Goal: Contribute content

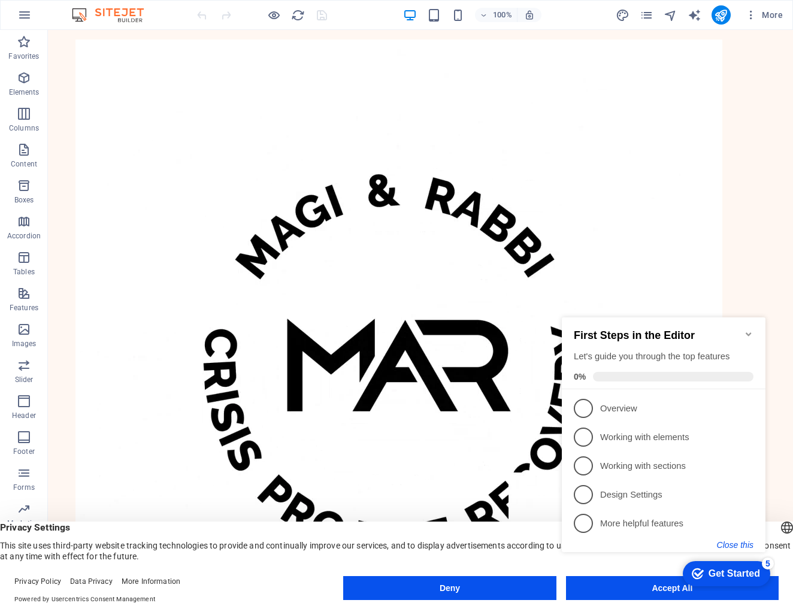
click at [730, 543] on button "Close this" at bounding box center [735, 545] width 37 height 10
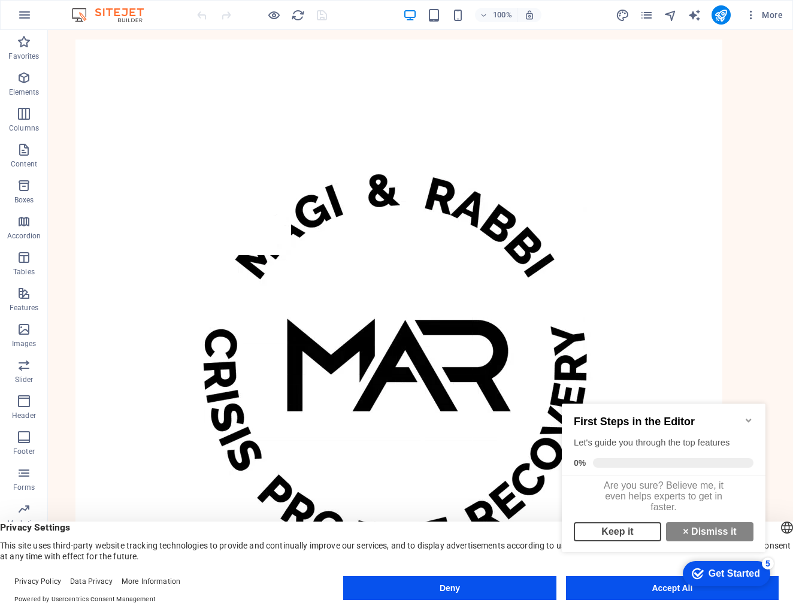
click at [631, 537] on link "Keep it" at bounding box center [616, 531] width 87 height 19
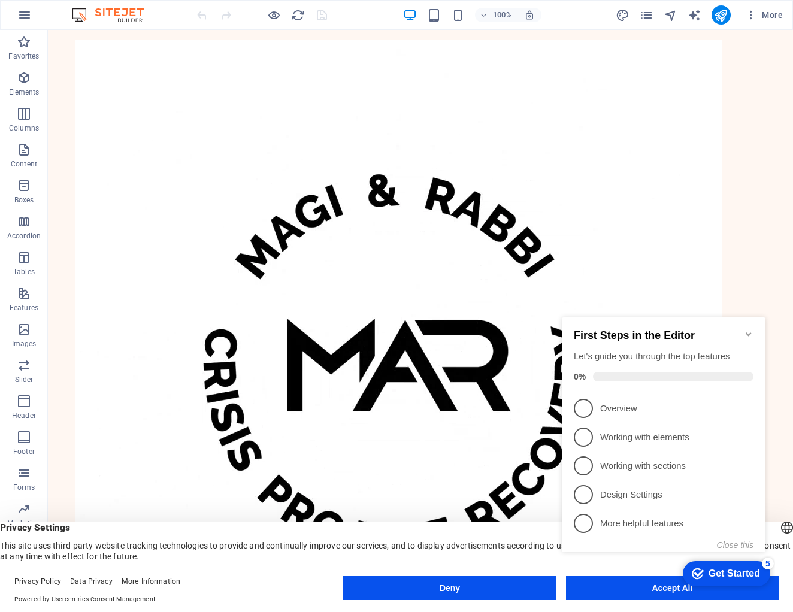
click at [749, 331] on icon "Minimize checklist" at bounding box center [748, 334] width 10 height 10
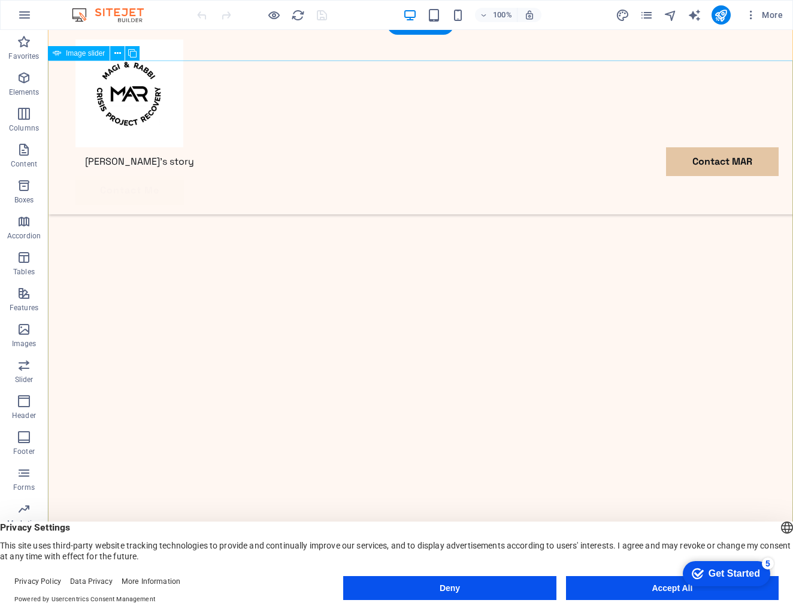
scroll to position [168, 0]
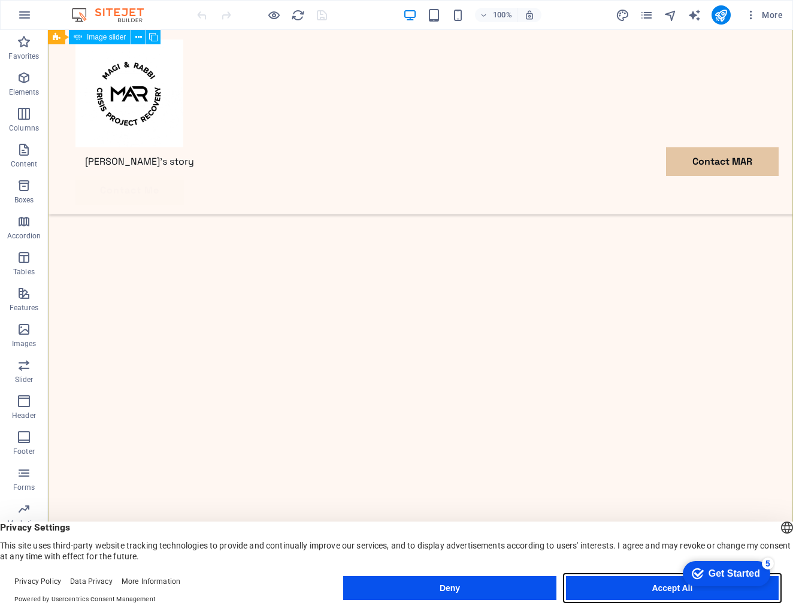
click at [669, 588] on button "Accept All" at bounding box center [672, 588] width 213 height 24
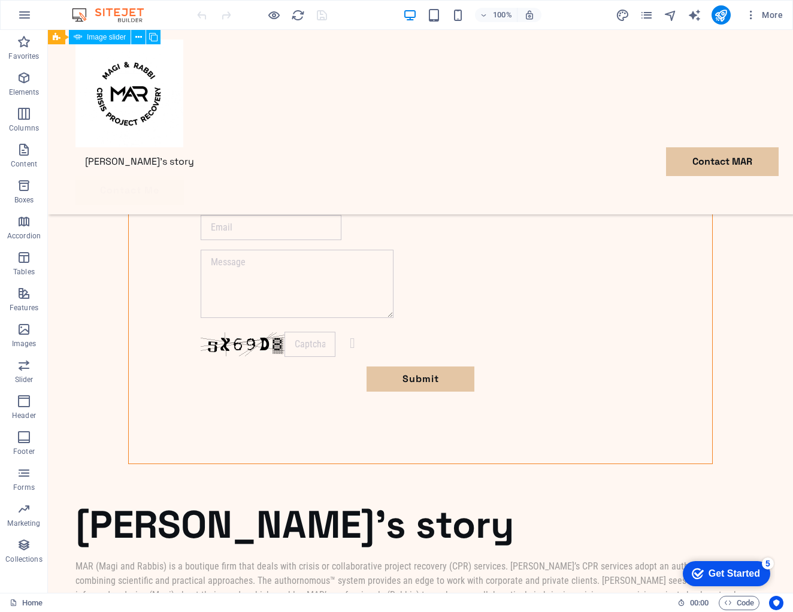
scroll to position [1283, 0]
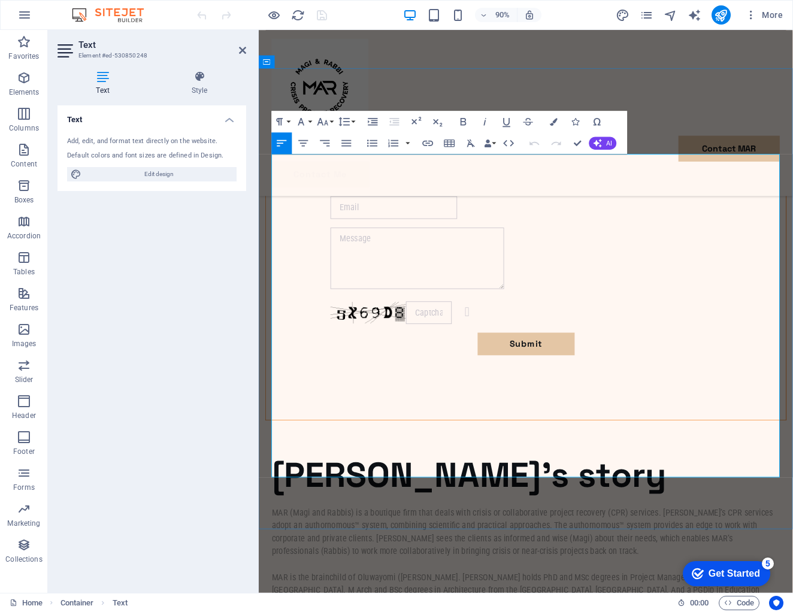
drag, startPoint x: 427, startPoint y: 402, endPoint x: 402, endPoint y: 402, distance: 25.1
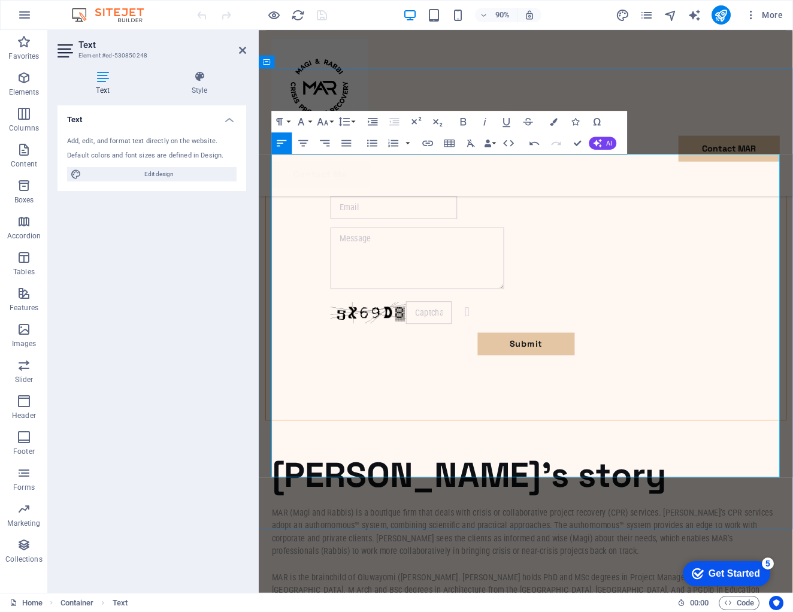
drag, startPoint x: 399, startPoint y: 403, endPoint x: 386, endPoint y: 403, distance: 12.6
drag, startPoint x: 400, startPoint y: 403, endPoint x: 382, endPoint y: 402, distance: 18.0
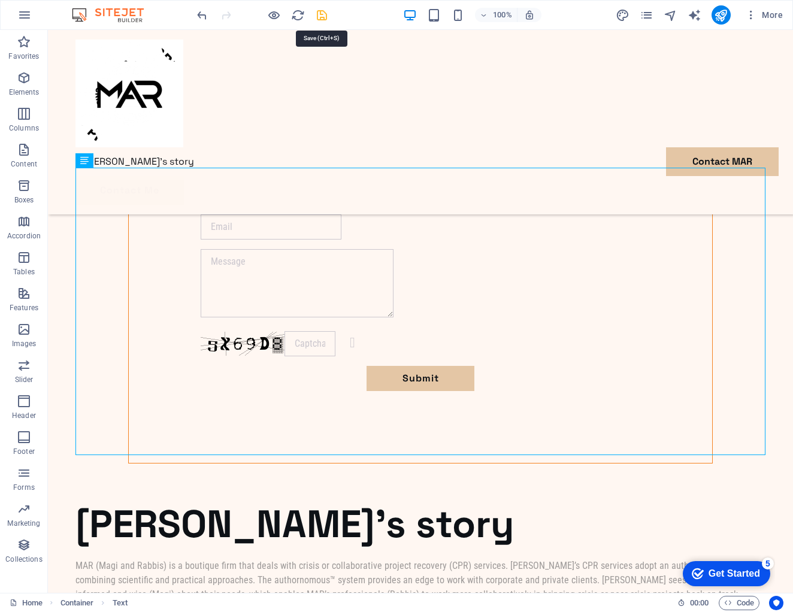
click at [320, 16] on icon "save" at bounding box center [322, 15] width 14 height 14
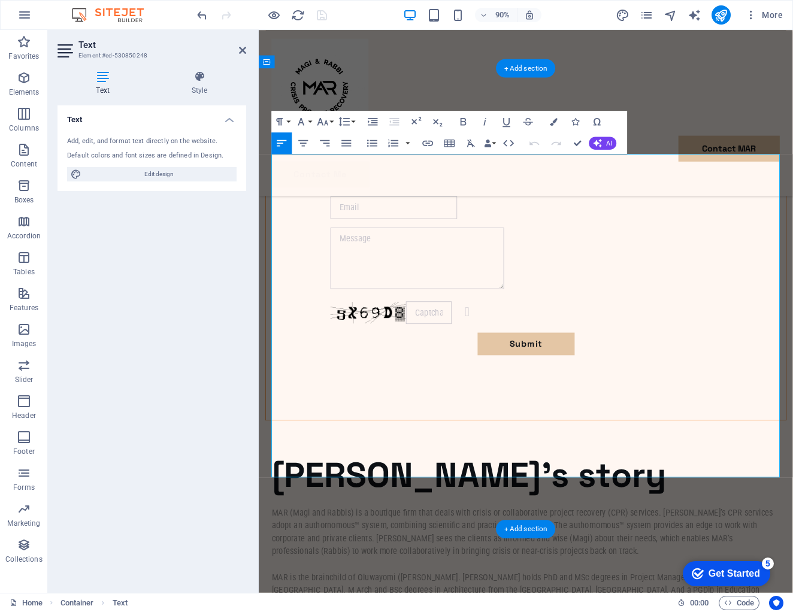
drag, startPoint x: 613, startPoint y: 418, endPoint x: 578, endPoint y: 418, distance: 34.7
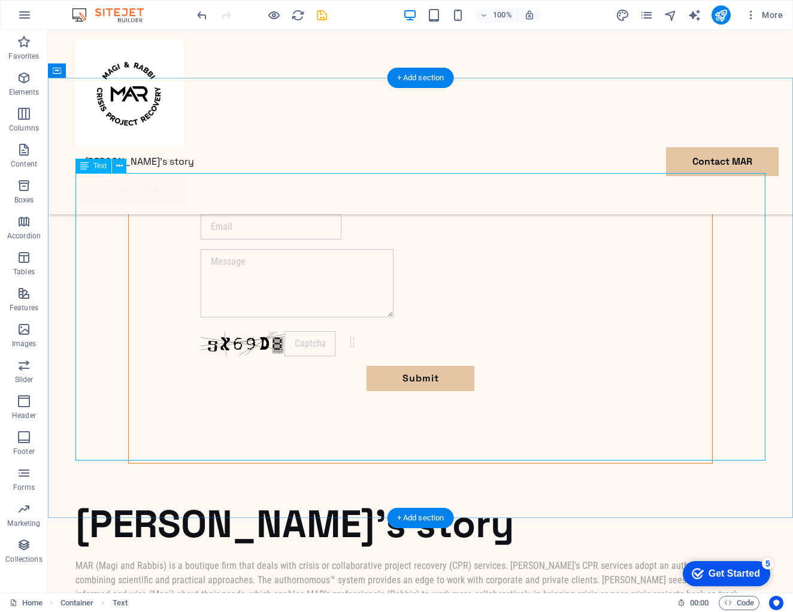
scroll to position [1277, 0]
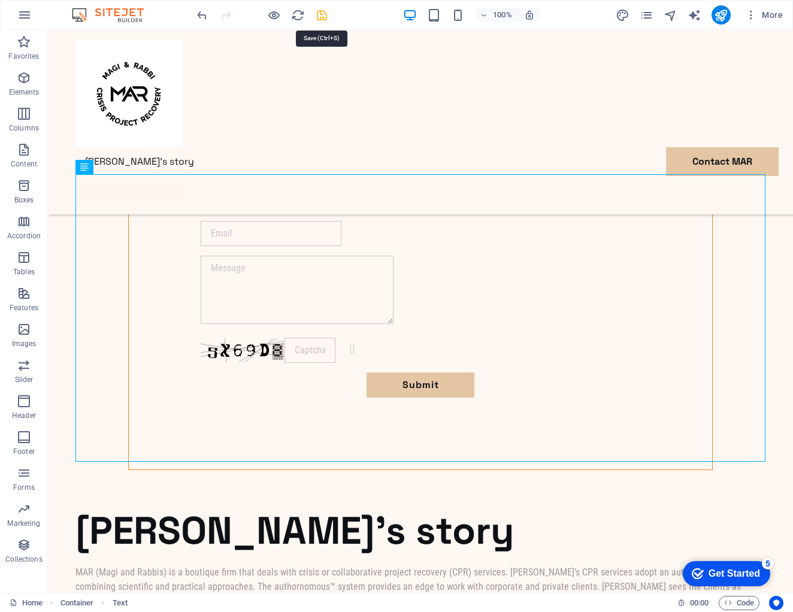
click at [322, 18] on icon "save" at bounding box center [322, 15] width 14 height 14
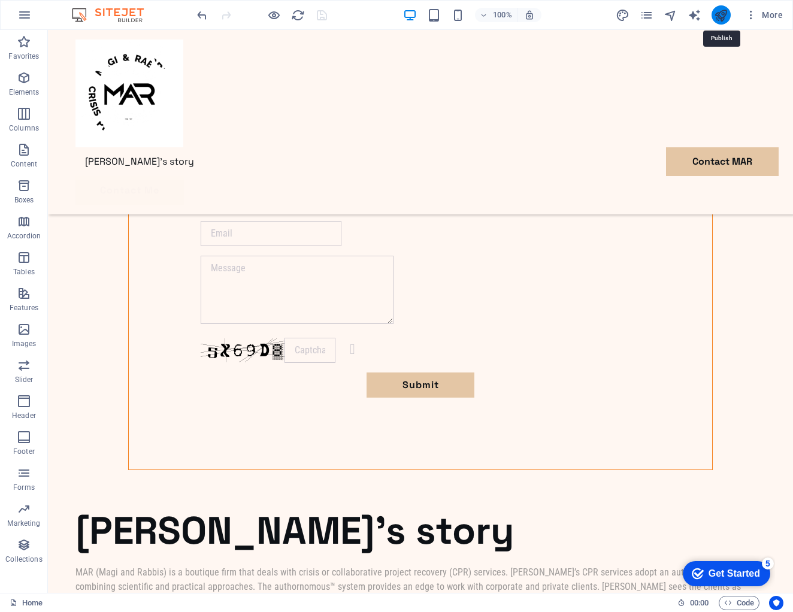
click at [720, 17] on icon "publish" at bounding box center [721, 15] width 14 height 14
